Goal: Task Accomplishment & Management: Complete application form

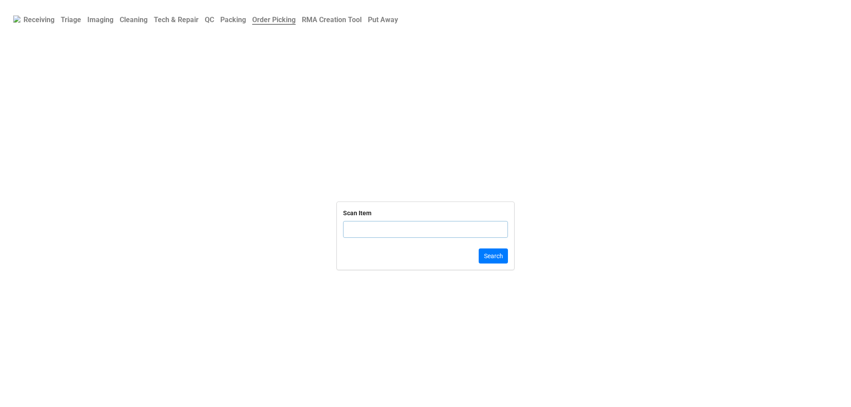
click at [348, 227] on input "text" at bounding box center [425, 229] width 165 height 17
click button "Search" at bounding box center [493, 256] width 29 height 15
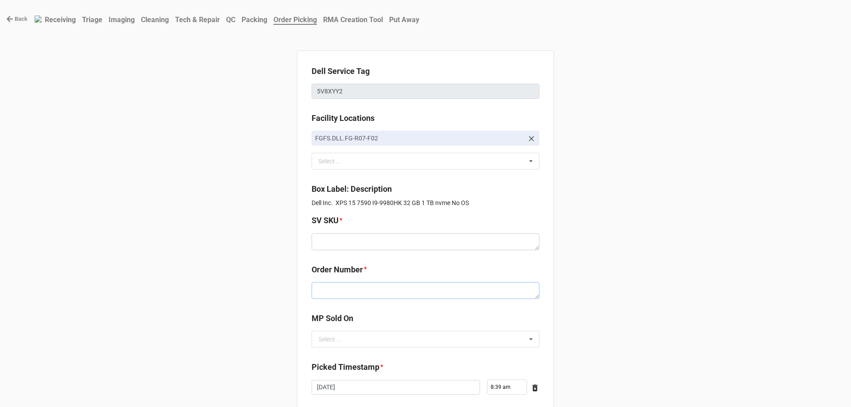
click at [357, 295] on textarea at bounding box center [426, 290] width 228 height 17
paste textarea "5032926"
type textarea "x"
type textarea "5032926"
click at [347, 247] on textarea at bounding box center [426, 242] width 228 height 17
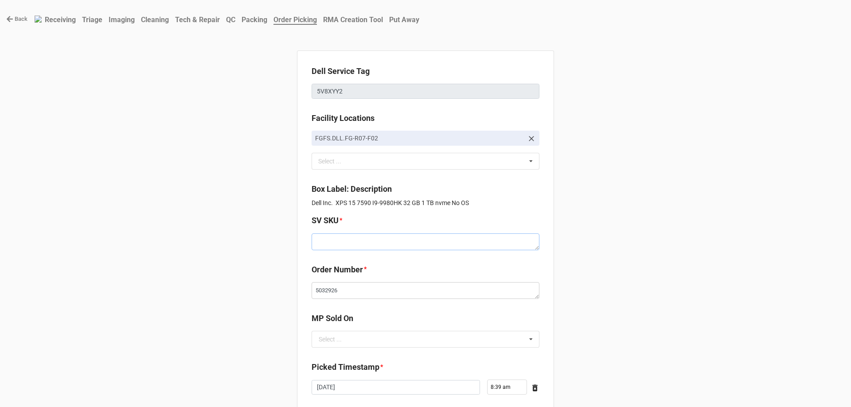
paste textarea "D.X7590.NOOS.9980HK.1TBS1TBS32G.IU630.XP1.SV.BxxW"
type textarea "x"
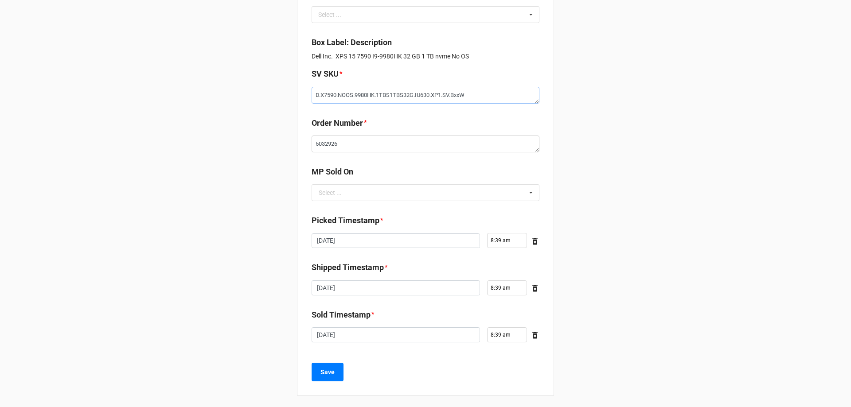
scroll to position [150, 0]
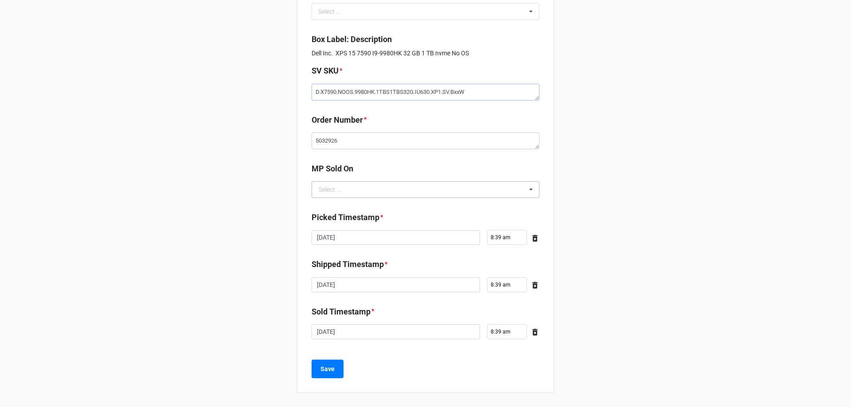
type textarea "D.X7590.NOOS.9980HK.1TBS1TBS32G.IU630.XP1.SV.BxxW"
click at [350, 195] on input "text" at bounding box center [426, 190] width 227 height 16
click at [348, 200] on div "D2C" at bounding box center [425, 206] width 227 height 16
type textarea "x"
click at [326, 376] on button "Save" at bounding box center [328, 369] width 32 height 19
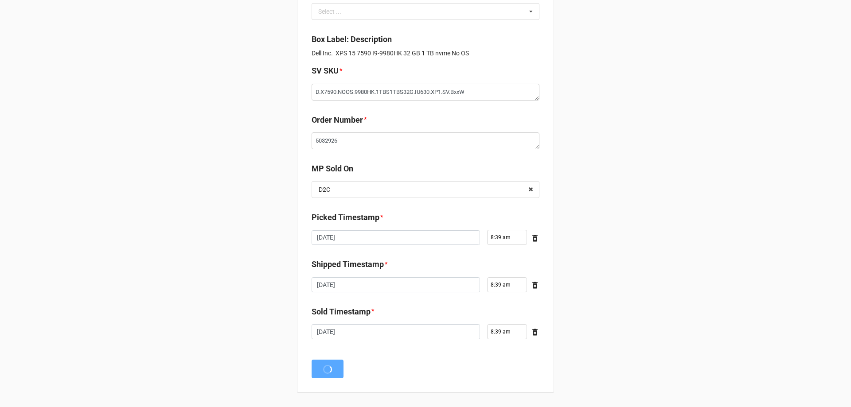
scroll to position [0, 0]
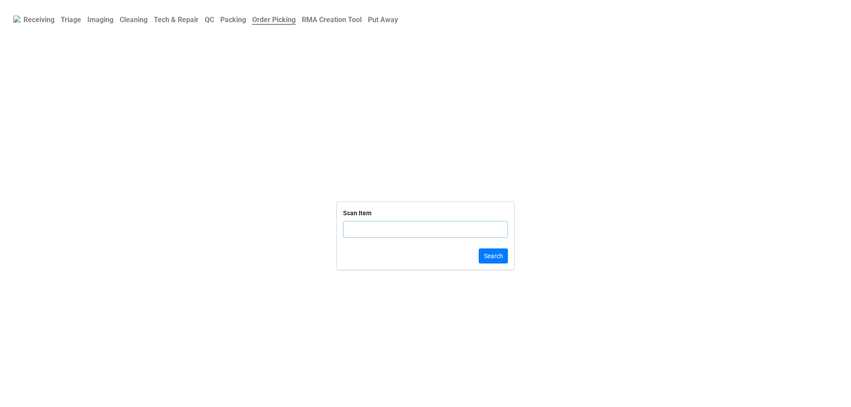
click at [365, 226] on input "text" at bounding box center [425, 229] width 165 height 17
click button "Search" at bounding box center [493, 256] width 29 height 15
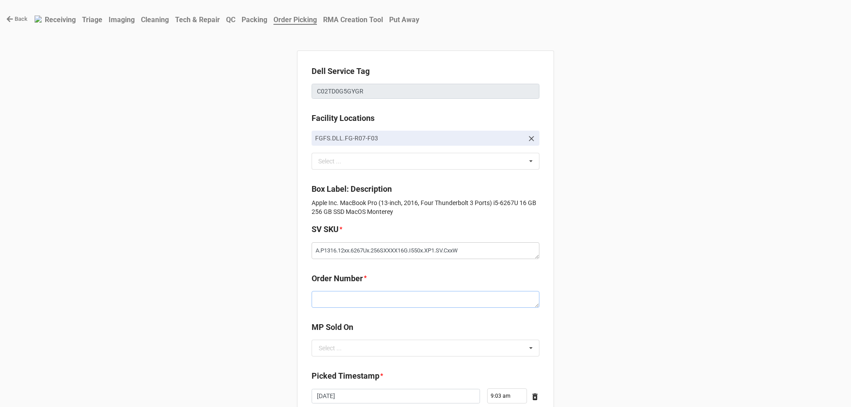
click at [376, 294] on textarea at bounding box center [426, 299] width 228 height 17
paste textarea "5032908"
type textarea "x"
type textarea "5032908"
click at [361, 351] on input "text" at bounding box center [426, 349] width 227 height 16
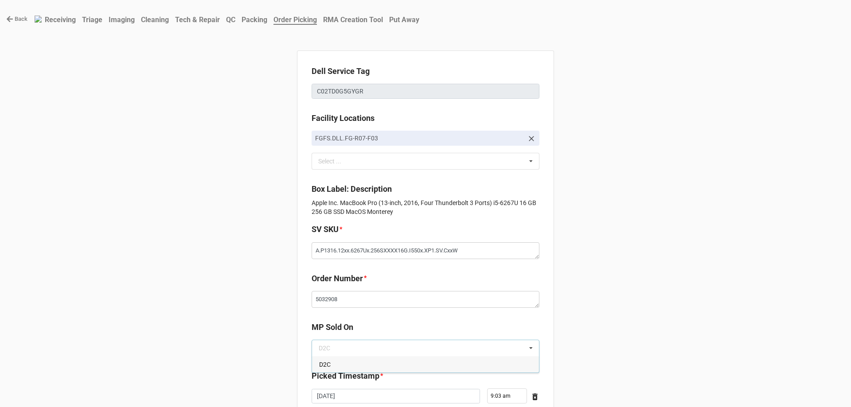
click at [360, 358] on div "D2C" at bounding box center [425, 364] width 227 height 16
type textarea "x"
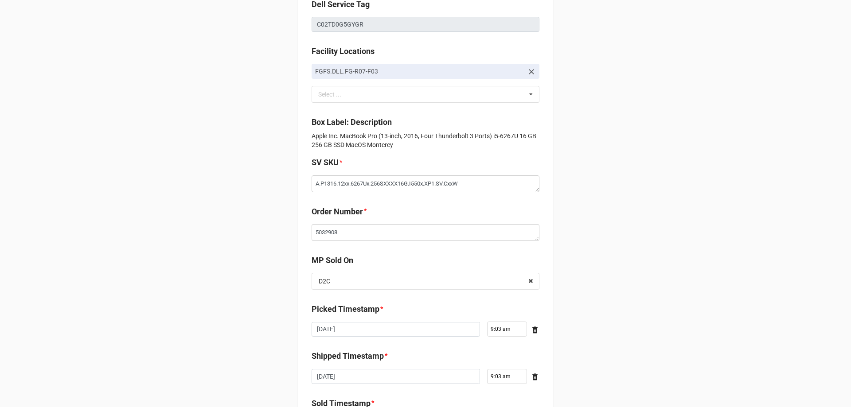
scroll to position [159, 0]
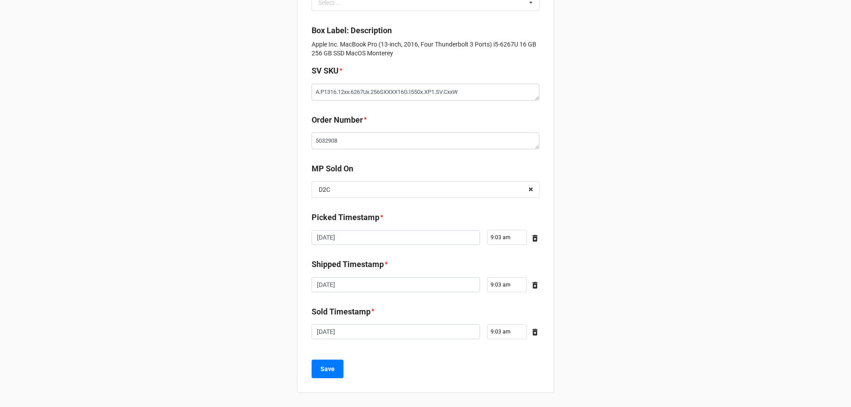
click at [342, 365] on div "Save" at bounding box center [426, 369] width 228 height 19
click at [339, 367] on button "Save" at bounding box center [328, 369] width 32 height 19
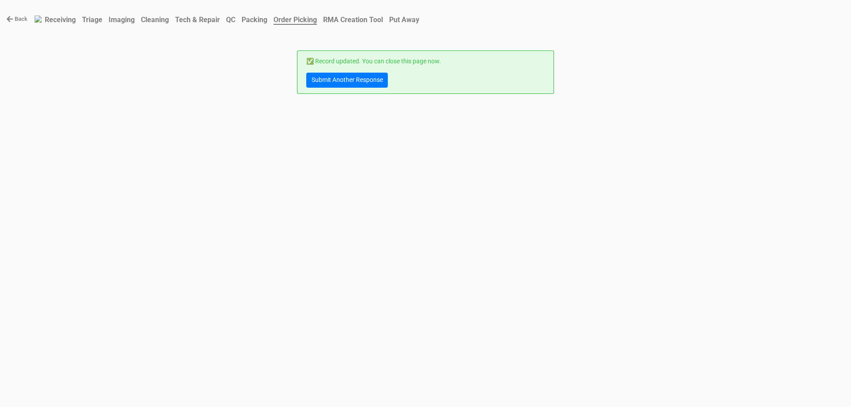
scroll to position [0, 0]
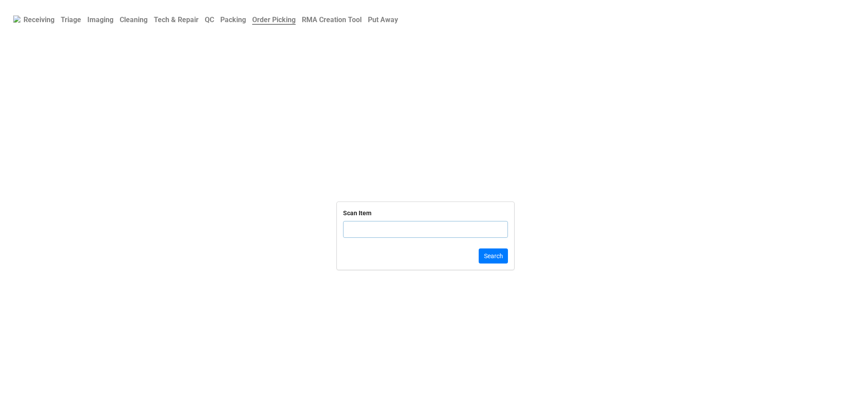
click at [350, 224] on input "text" at bounding box center [425, 229] width 165 height 17
type input "C17M"
click button "Search" at bounding box center [493, 256] width 29 height 15
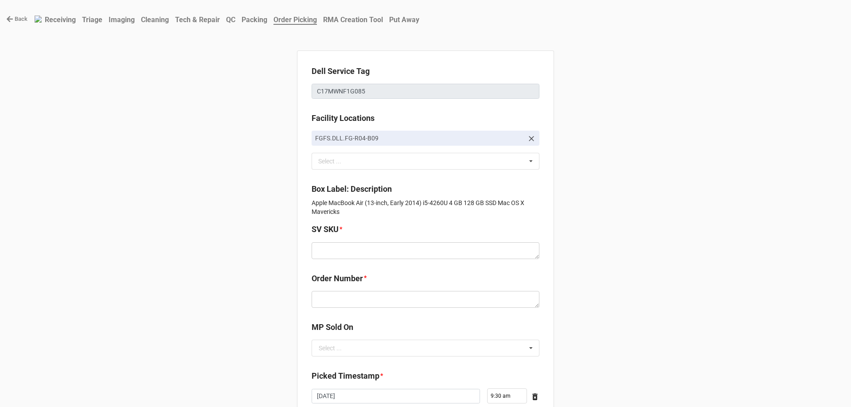
click at [369, 289] on div "Order Number *" at bounding box center [426, 282] width 228 height 19
click at [367, 297] on textarea at bounding box center [426, 299] width 228 height 17
paste textarea "5032907"
type textarea "x"
type textarea "5032907"
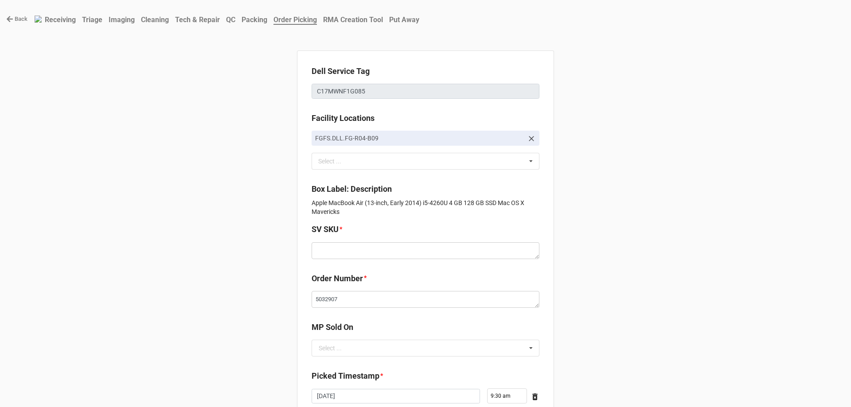
click at [361, 242] on div "SV SKU *" at bounding box center [426, 232] width 228 height 19
click at [361, 244] on textarea at bounding box center [426, 251] width 228 height 17
paste textarea "A.A1314.1009.4260Ux.128SXXXX4GB.HASWL.XP1.SV.CxxW"
type textarea "x"
type textarea "A.A1314.1009.4260Ux.128SXXXX4GB.HASWL.XP1.SV.CxxW"
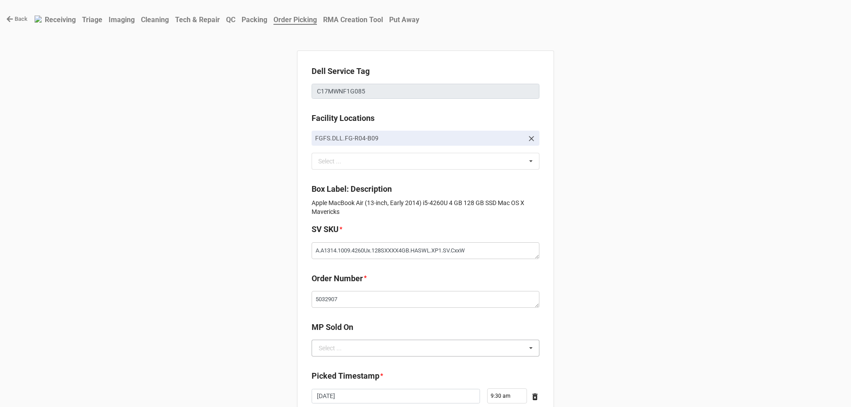
click at [329, 348] on div "Select ..." at bounding box center [330, 348] width 23 height 6
click at [327, 357] on div "D2C" at bounding box center [425, 364] width 227 height 16
type textarea "x"
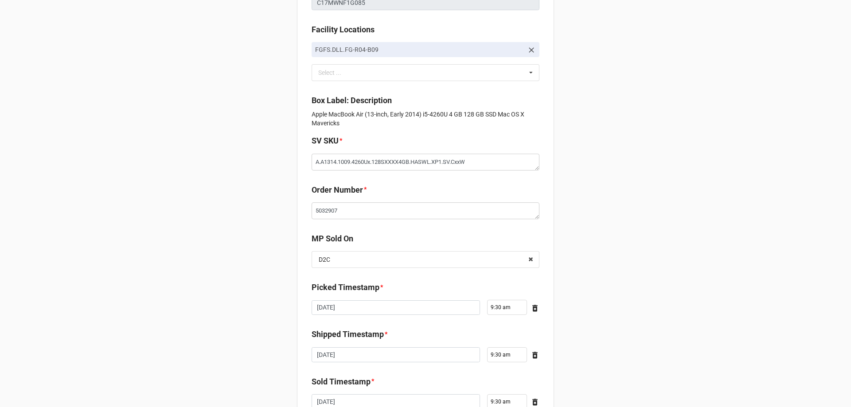
scroll to position [159, 0]
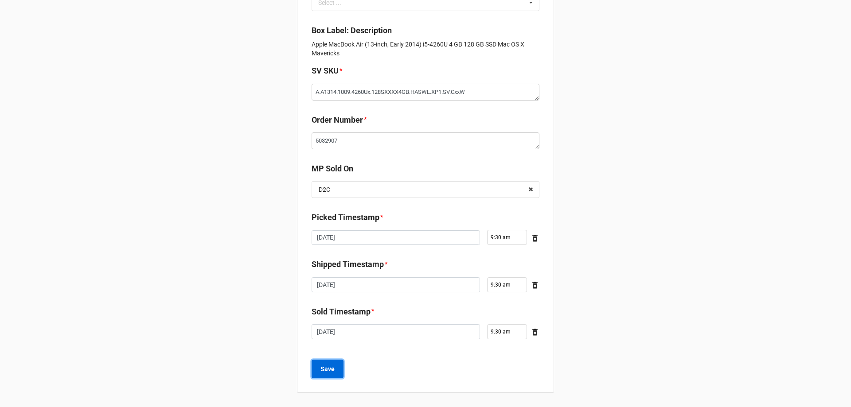
click at [325, 373] on b "Save" at bounding box center [328, 369] width 14 height 9
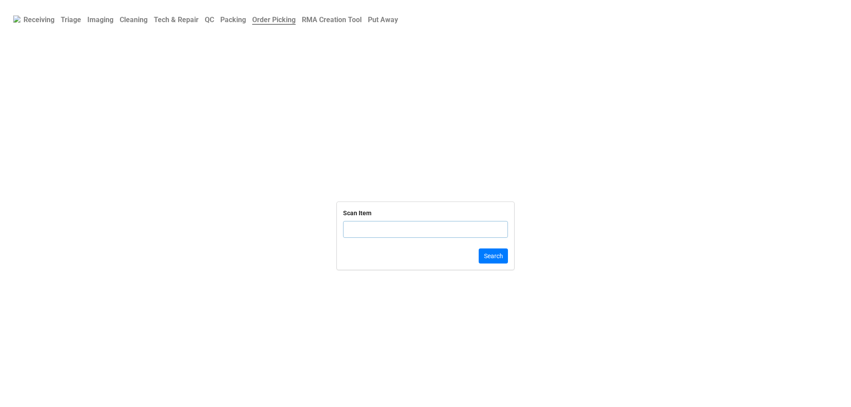
click at [416, 232] on input "text" at bounding box center [425, 229] width 165 height 17
type input "C17MWNF1G08"
click button "Search" at bounding box center [493, 256] width 29 height 15
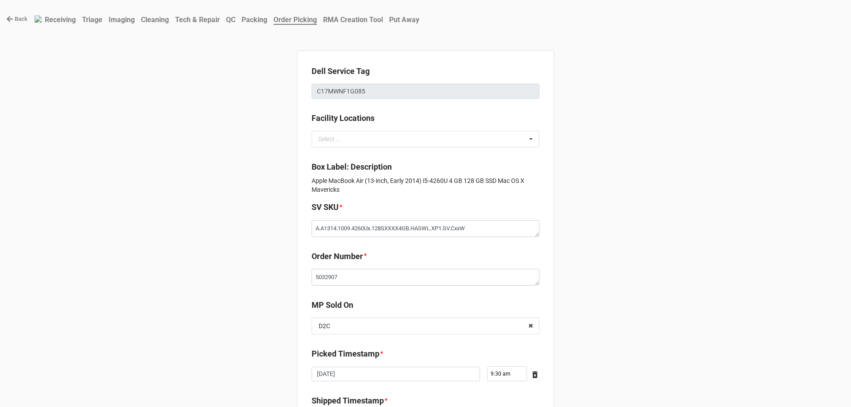
type textarea "x"
click at [10, 23] on link "Back" at bounding box center [16, 19] width 21 height 9
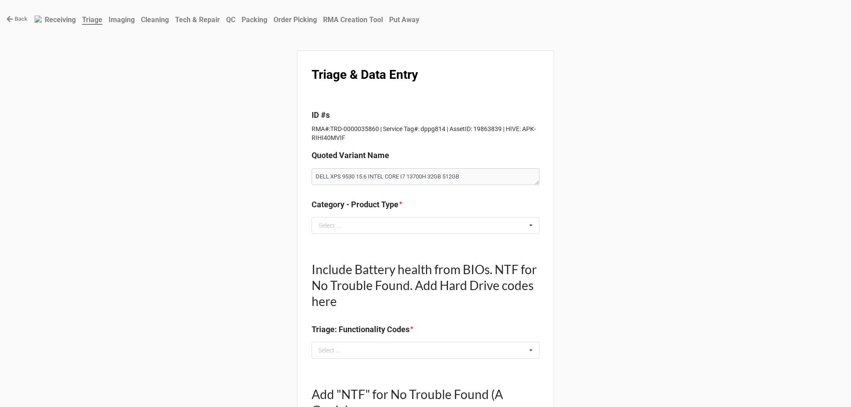
type textarea "x"
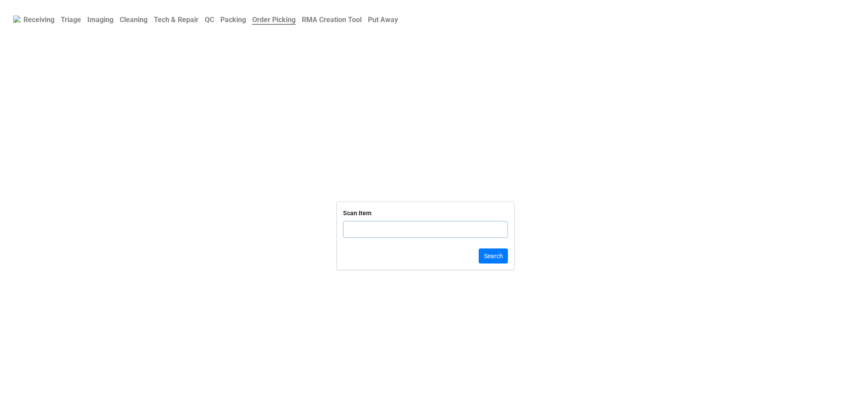
click at [368, 225] on input "text" at bounding box center [425, 229] width 165 height 17
click button "Search" at bounding box center [493, 256] width 29 height 15
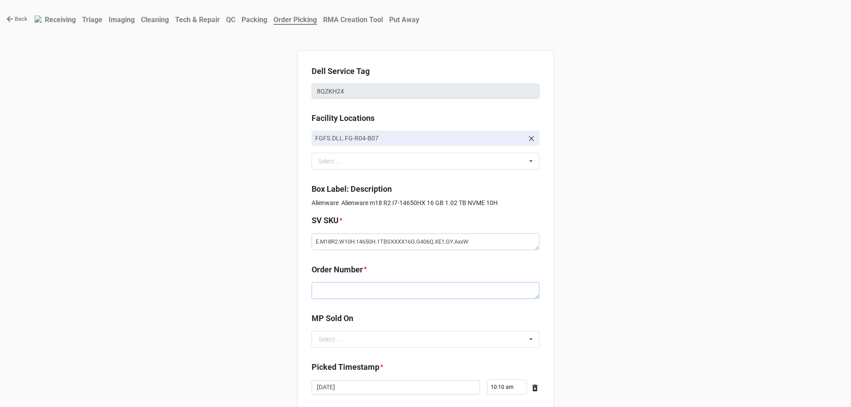
click at [354, 297] on textarea at bounding box center [426, 290] width 228 height 17
paste textarea "5032900"
type textarea "x"
type textarea "5032900"
click at [358, 342] on input "text" at bounding box center [426, 340] width 227 height 16
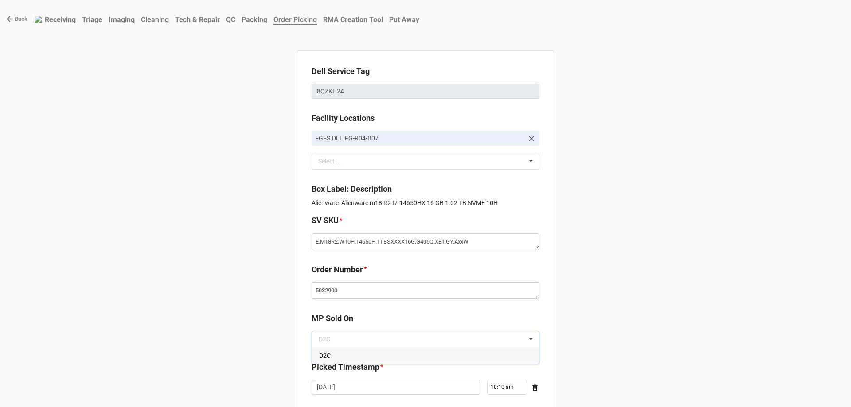
click at [354, 358] on div "D2C" at bounding box center [425, 356] width 227 height 16
type textarea "x"
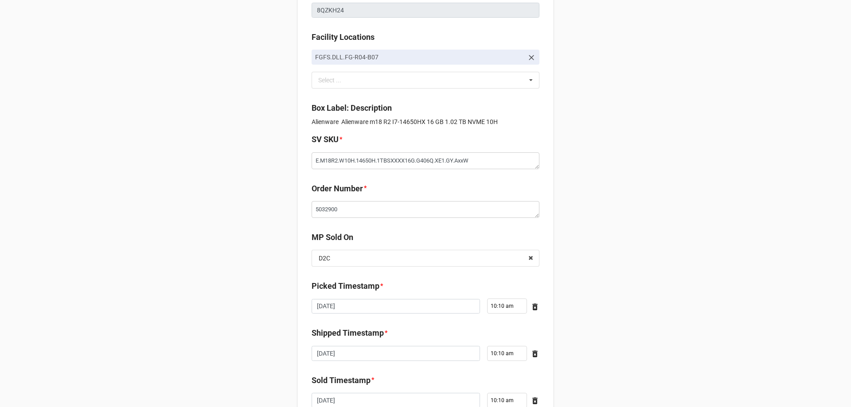
scroll to position [150, 0]
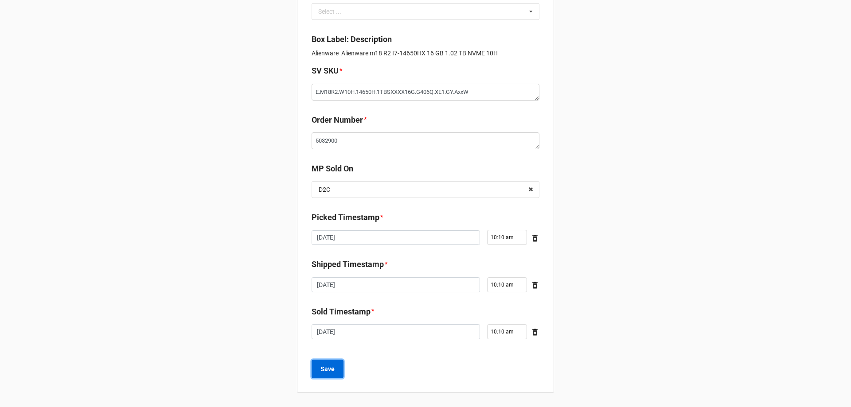
click at [335, 371] on button "Save" at bounding box center [328, 369] width 32 height 19
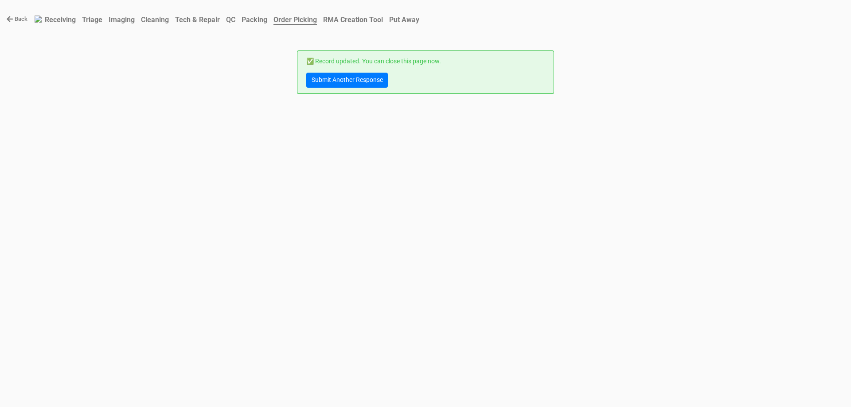
scroll to position [0, 0]
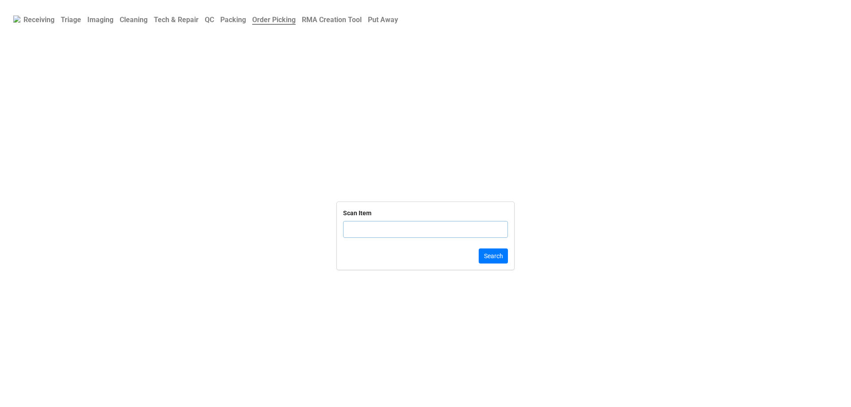
click at [372, 225] on input "text" at bounding box center [425, 229] width 165 height 17
type input "DLRTN17526758"
click button "Search" at bounding box center [493, 256] width 29 height 15
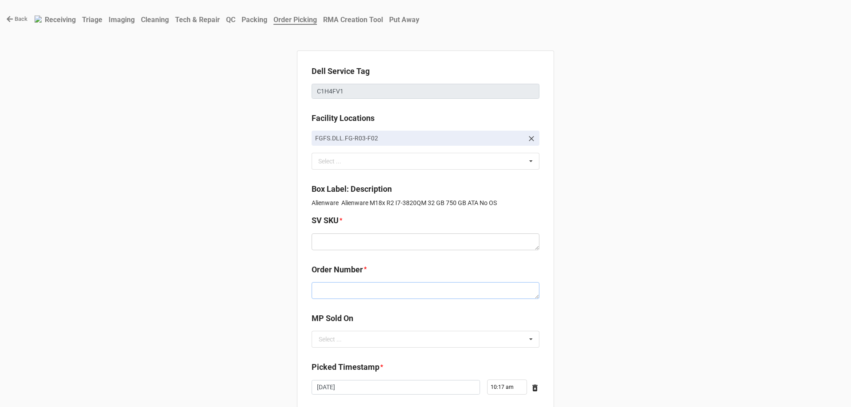
click at [394, 282] on textarea at bounding box center [426, 290] width 228 height 17
paste textarea "5032901"
type textarea "x"
type textarea "5032901"
click at [387, 241] on textarea at bounding box center [426, 242] width 228 height 17
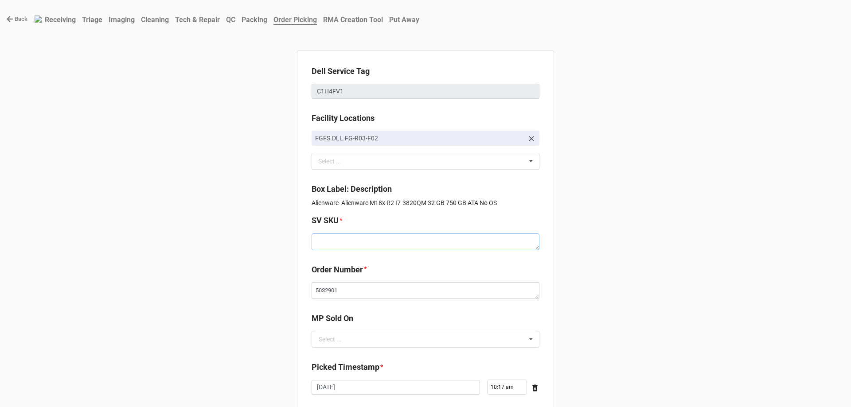
paste textarea "E.M18R2.NOOS.3820QM.750HXXXX32G.D7970.XF1.BL.CxxW"
type textarea "x"
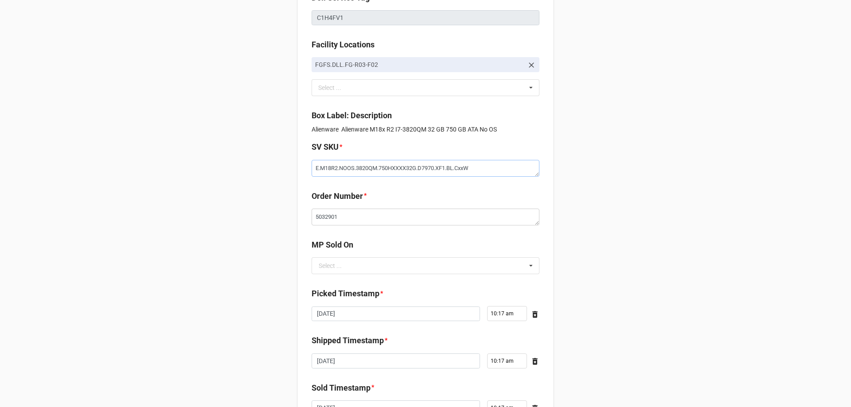
scroll to position [150, 0]
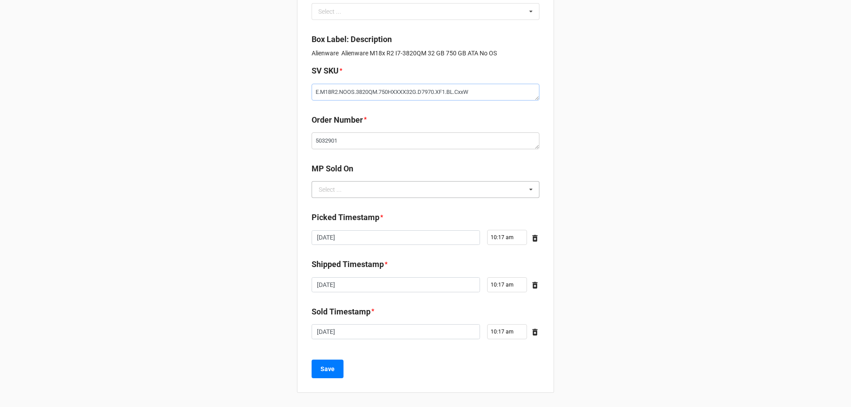
type textarea "E.M18R2.NOOS.3820QM.750HXXXX32G.D7970.XF1.BL.CxxW"
click at [380, 193] on input "text" at bounding box center [426, 190] width 227 height 16
click at [377, 212] on div "D2C" at bounding box center [425, 206] width 227 height 16
type textarea "x"
click at [330, 368] on b "Save" at bounding box center [328, 369] width 14 height 9
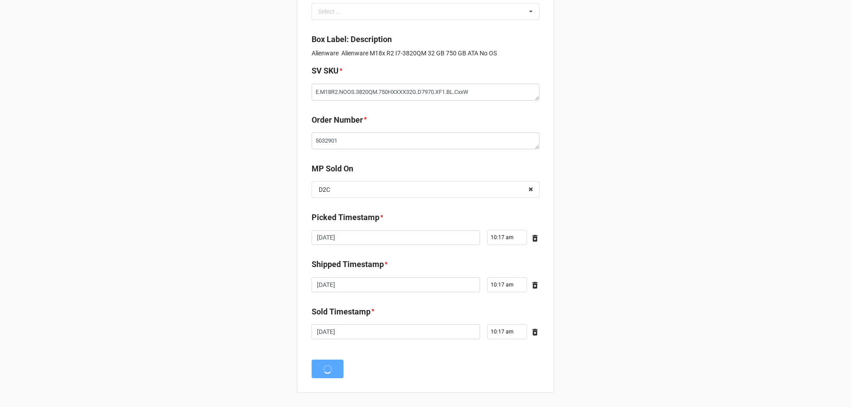
scroll to position [0, 0]
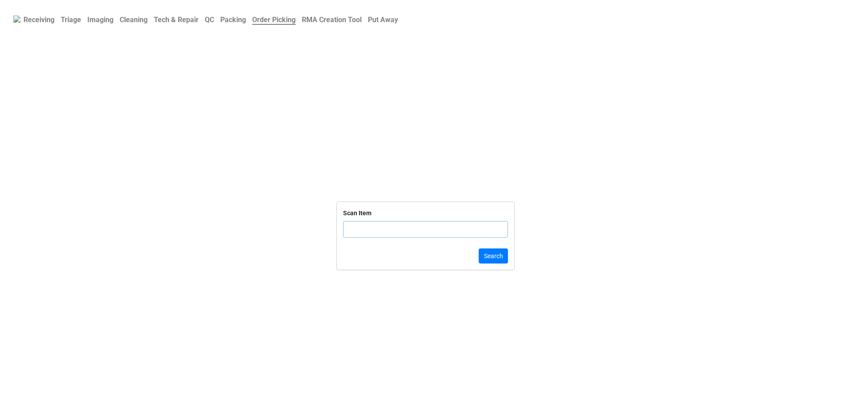
click at [368, 232] on input "text" at bounding box center [425, 229] width 165 height 17
type input "DLRTN1748548257813"
click button "Search" at bounding box center [493, 256] width 29 height 15
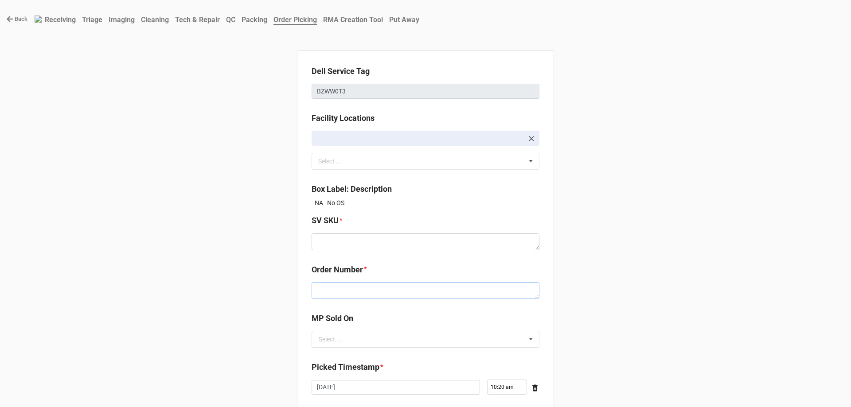
click at [348, 298] on textarea at bounding box center [426, 290] width 228 height 17
paste textarea "5032845"
type textarea "x"
type textarea "5032845"
click at [337, 341] on div "Select ..." at bounding box center [330, 340] width 23 height 6
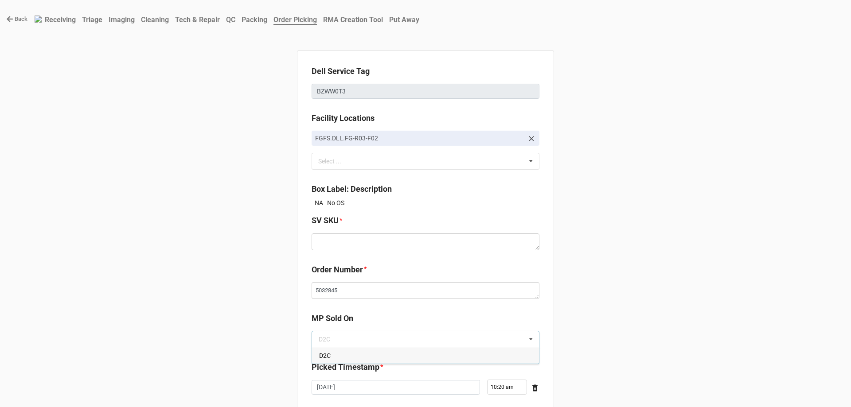
click at [328, 356] on span "D2C" at bounding box center [325, 355] width 12 height 7
click at [346, 236] on textarea at bounding box center [426, 242] width 228 height 17
paste textarea "E.X14R1.NOOS.XXXXXX.XXXXXXXXXXX.XXXXX.XP1.WH.BxxW"
type textarea "x"
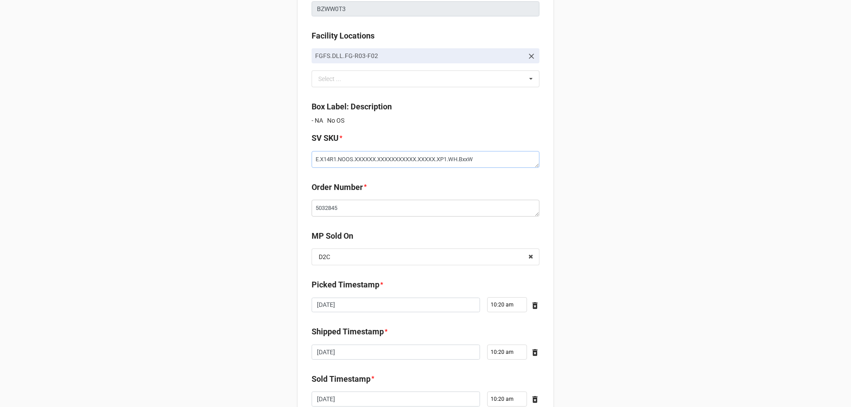
scroll to position [133, 0]
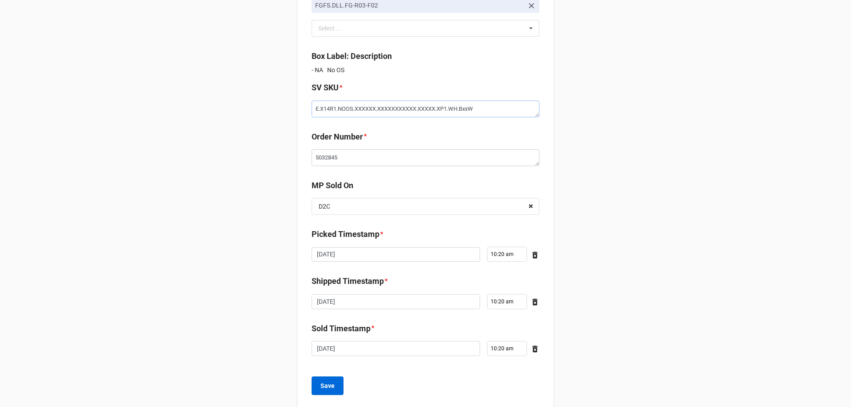
type textarea "E.X14R1.NOOS.XXXXXX.XXXXXXXXXXX.XXXXX.XP1.WH.BxxW"
click at [316, 389] on button "Save" at bounding box center [328, 386] width 32 height 19
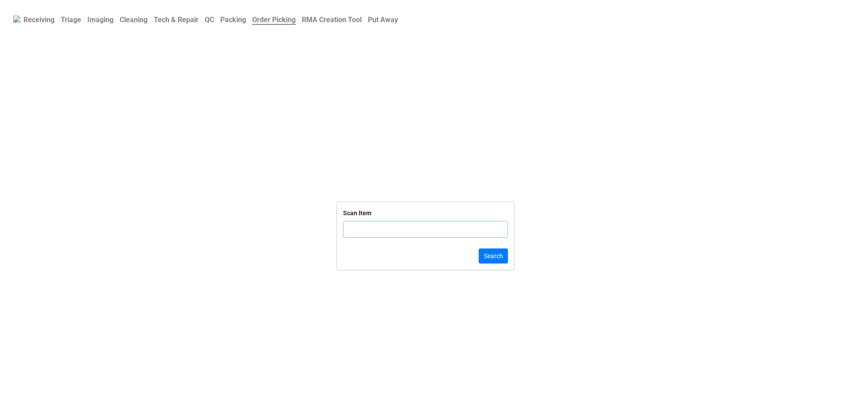
click at [360, 234] on input "text" at bounding box center [425, 229] width 165 height 17
type input "DLRTN1748548257814001"
click button "Search" at bounding box center [493, 256] width 29 height 15
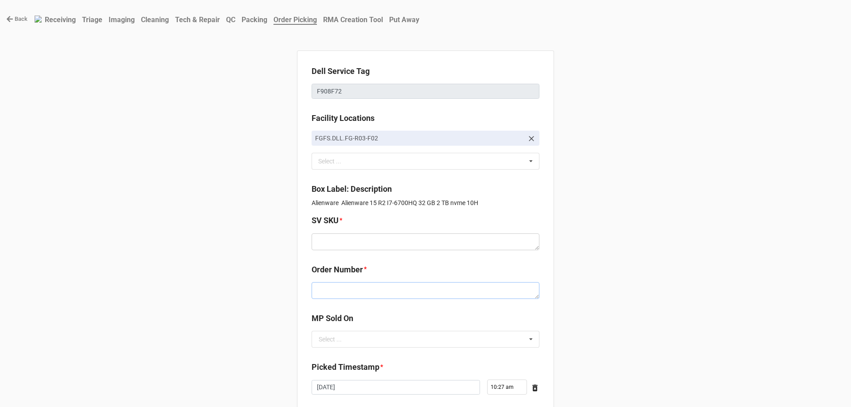
click at [339, 292] on textarea at bounding box center [426, 290] width 228 height 17
paste textarea "5032887"
type textarea "x"
type textarea "5032887"
click at [352, 248] on textarea at bounding box center [426, 242] width 228 height 17
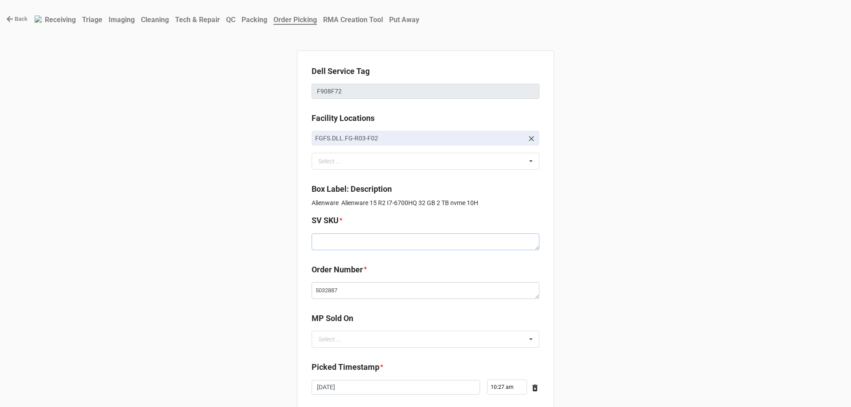
paste textarea "E.M15R2.W10H.6700HQ.2TBSXXXX32G.I530x.5F1.SV.CxxW"
type textarea "x"
type textarea "E.M15R2.W10H.6700HQ.2TBSXXXX32G.I530x.5F1.SV.CxxW"
click at [348, 342] on input "text" at bounding box center [426, 340] width 227 height 16
click at [350, 353] on div "D2C" at bounding box center [425, 356] width 227 height 16
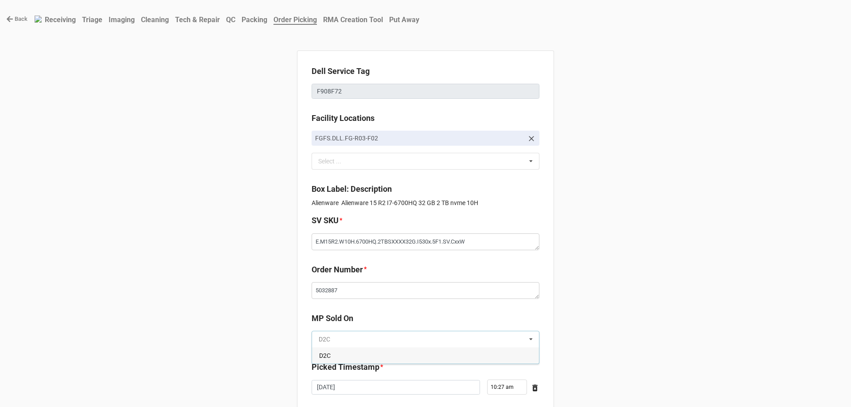
type textarea "x"
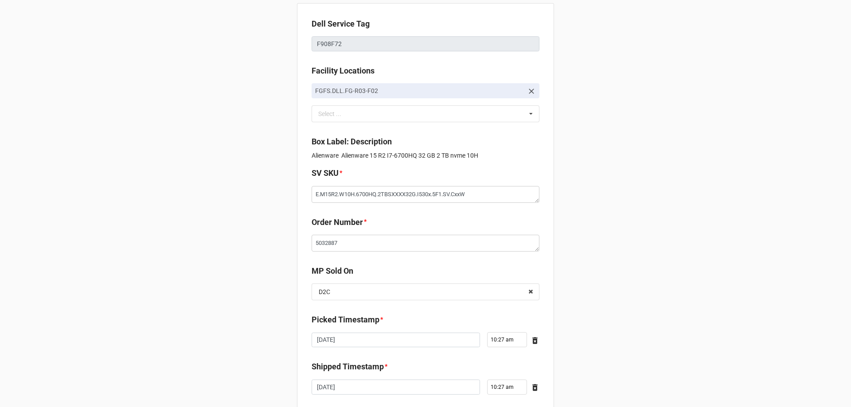
scroll to position [133, 0]
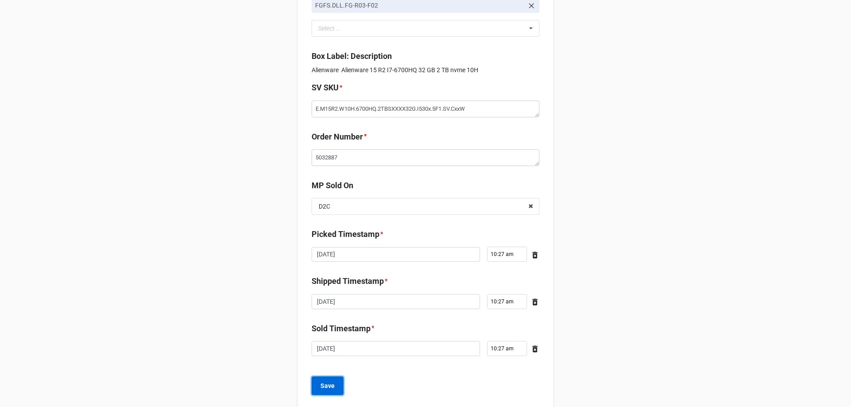
click at [335, 390] on button "Save" at bounding box center [328, 386] width 32 height 19
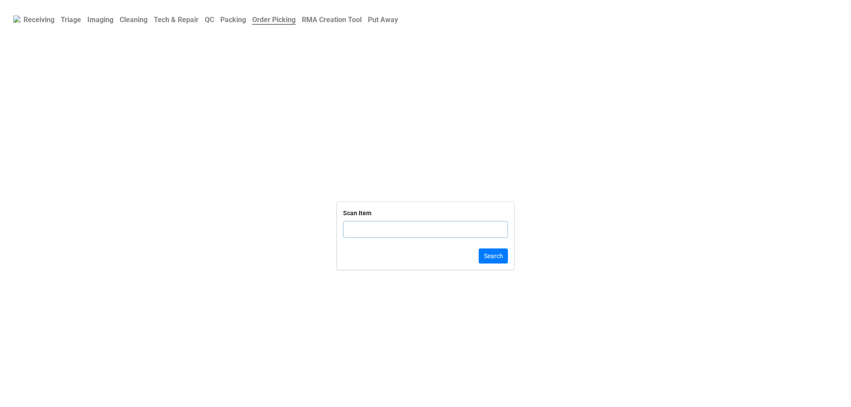
click at [427, 235] on input "text" at bounding box center [425, 229] width 165 height 17
type input "DLRTN1748"
click button "Search" at bounding box center [493, 256] width 29 height 15
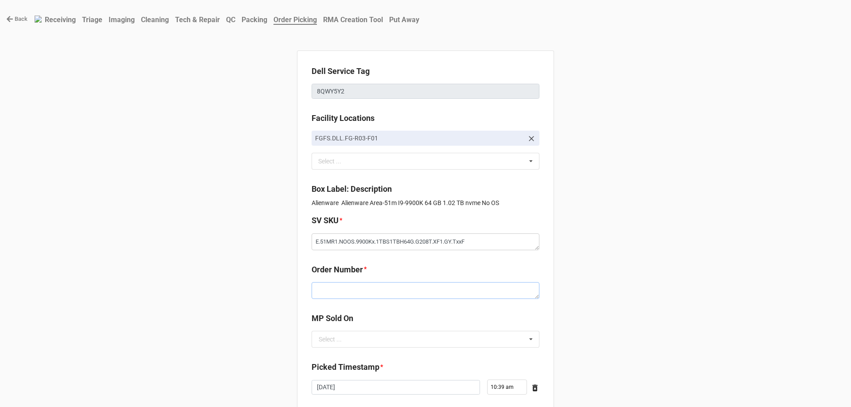
click at [407, 288] on textarea at bounding box center [426, 290] width 228 height 17
paste textarea "5032868"
type textarea "x"
type textarea "5032868"
click at [411, 335] on input "text" at bounding box center [426, 340] width 227 height 16
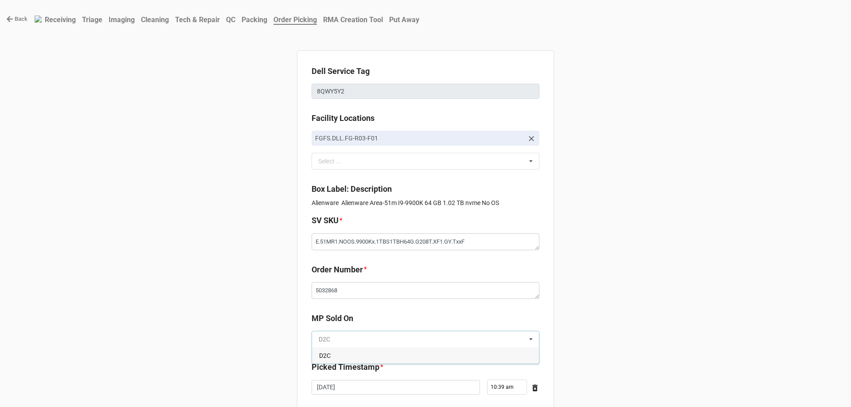
click at [410, 345] on input "text" at bounding box center [426, 340] width 227 height 16
click at [409, 353] on div "D2C" at bounding box center [425, 356] width 227 height 16
type textarea "x"
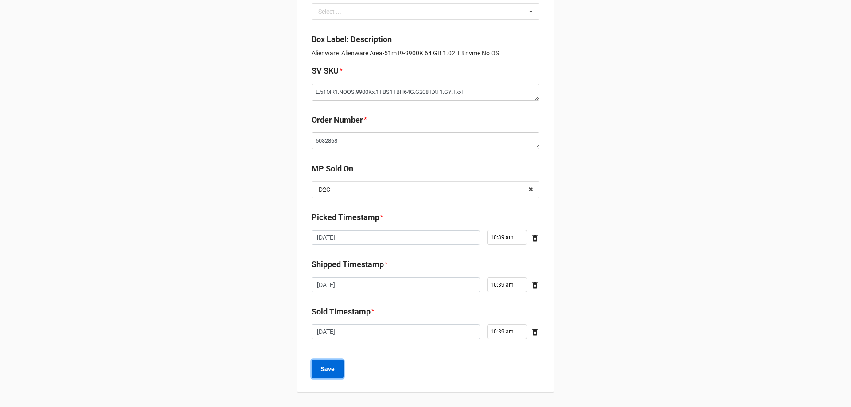
click at [319, 371] on button "Save" at bounding box center [328, 369] width 32 height 19
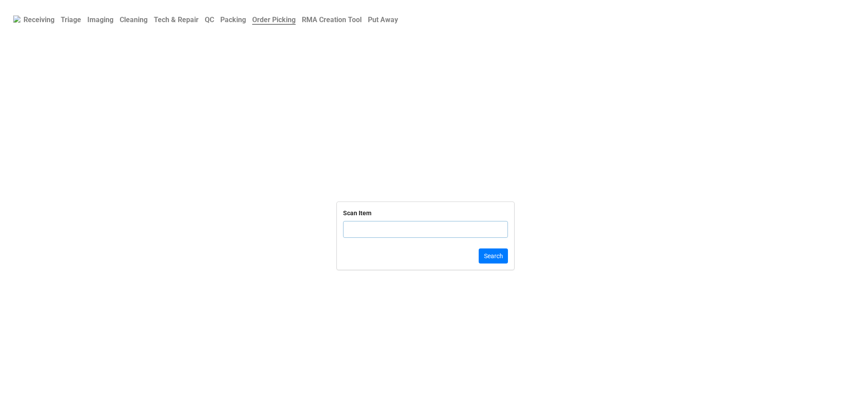
click at [373, 238] on input "text" at bounding box center [425, 229] width 165 height 17
click button "Search" at bounding box center [493, 256] width 29 height 15
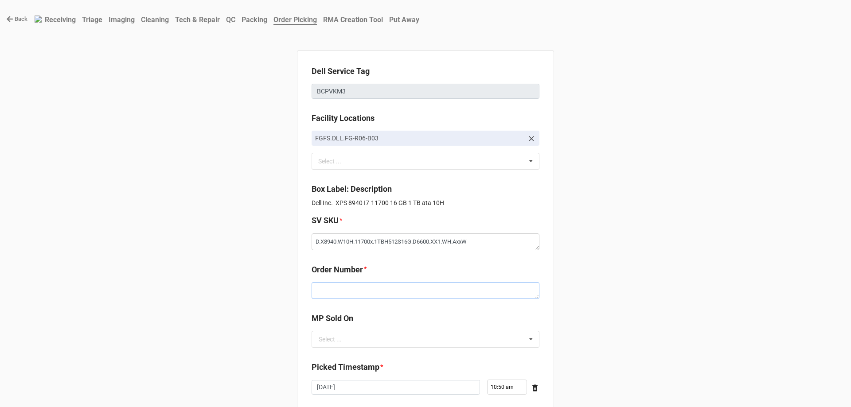
click at [359, 297] on textarea at bounding box center [426, 290] width 228 height 17
paste textarea "5032886"
type textarea "x"
type textarea "5032886"
click at [393, 333] on input "text" at bounding box center [426, 340] width 227 height 16
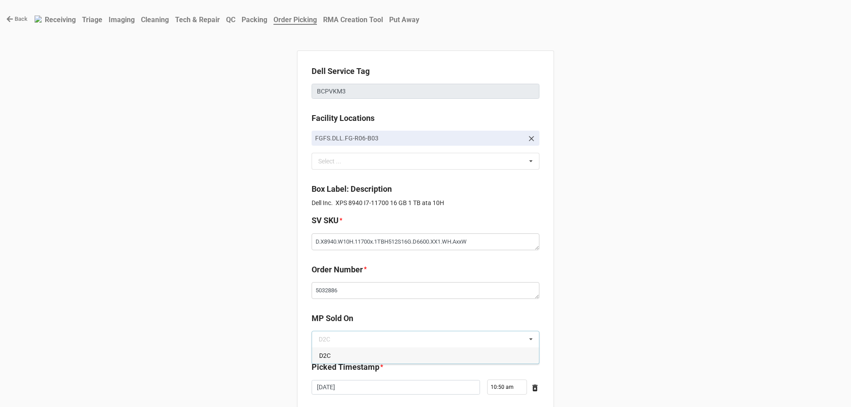
click at [388, 360] on div "D2C" at bounding box center [425, 356] width 227 height 16
type textarea "x"
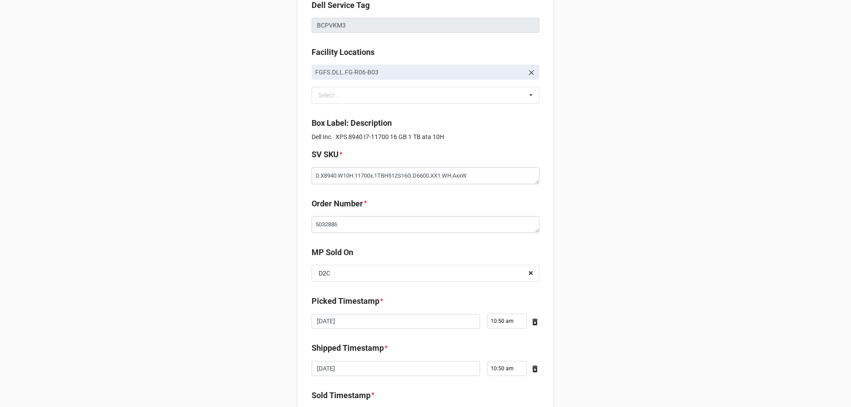
scroll to position [150, 0]
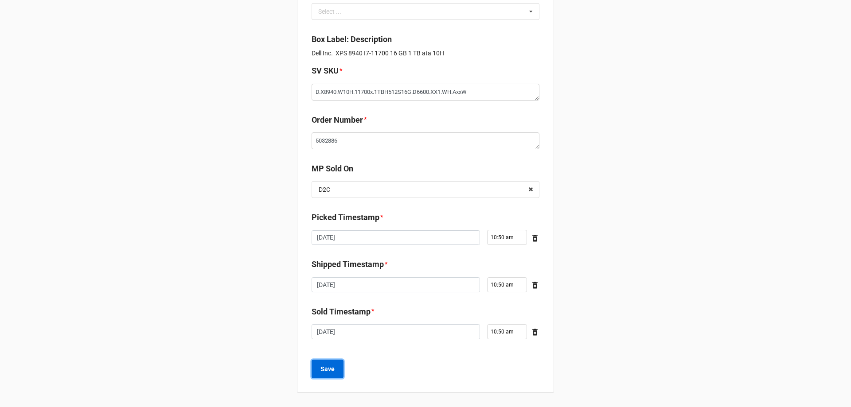
click at [325, 372] on b "Save" at bounding box center [328, 369] width 14 height 9
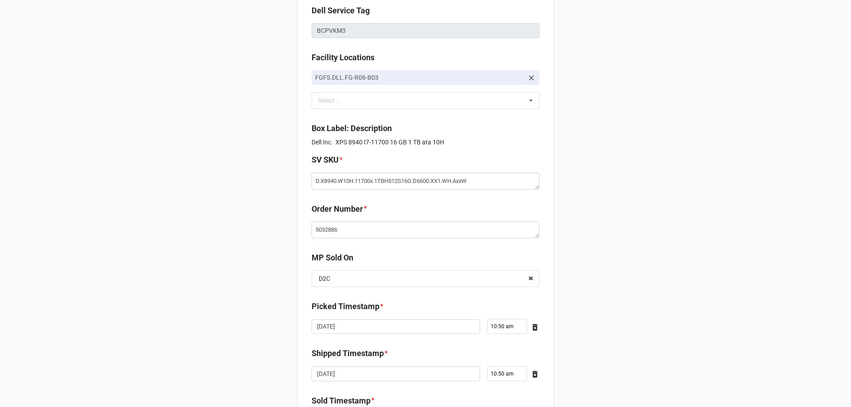
scroll to position [0, 0]
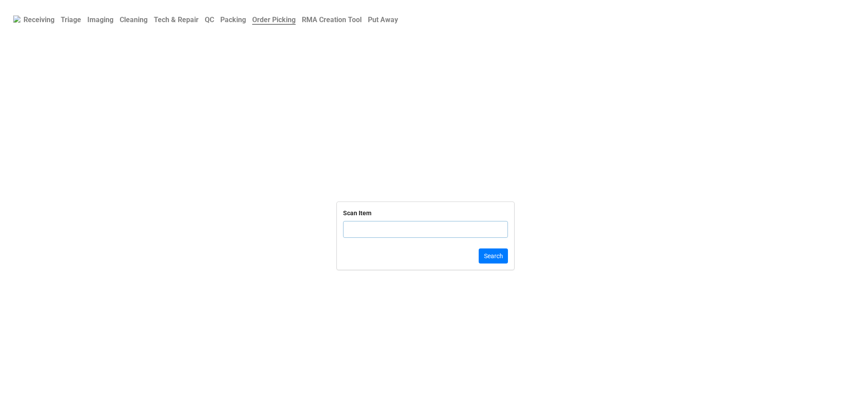
click at [397, 233] on input "text" at bounding box center [425, 229] width 165 height 17
click button "Search" at bounding box center [493, 256] width 29 height 15
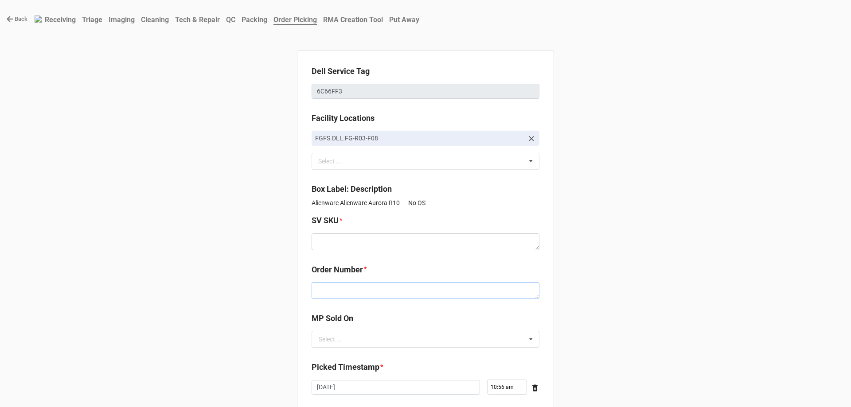
click at [357, 294] on textarea at bounding box center [426, 290] width 228 height 17
paste textarea "5032870"
type textarea "x"
type textarea "5032870"
click at [372, 344] on input "text" at bounding box center [426, 340] width 227 height 16
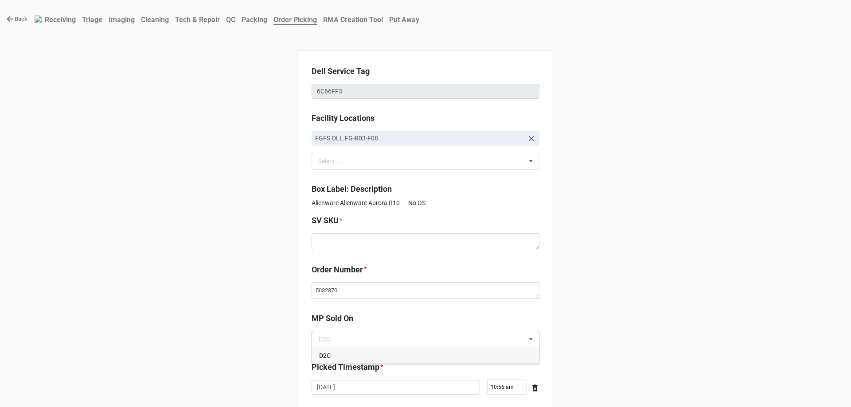
click at [370, 353] on div "D2C" at bounding box center [425, 356] width 227 height 16
click at [354, 236] on textarea at bounding box center [426, 242] width 228 height 17
paste textarea "E.AUR10.NOOS.XXXXXX.XXXXXXXXXXX.XXXXX.XX1.WH.TWxF"
type textarea "x"
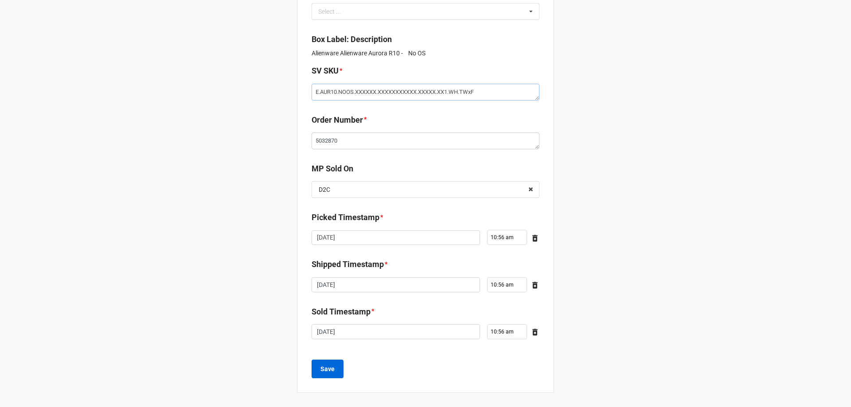
type textarea "E.AUR10.NOOS.XXXXXX.XXXXXXXXXXX.XXXXX.XX1.WH.TWxF"
click at [337, 370] on button "Save" at bounding box center [328, 369] width 32 height 19
